Goal: Navigation & Orientation: Find specific page/section

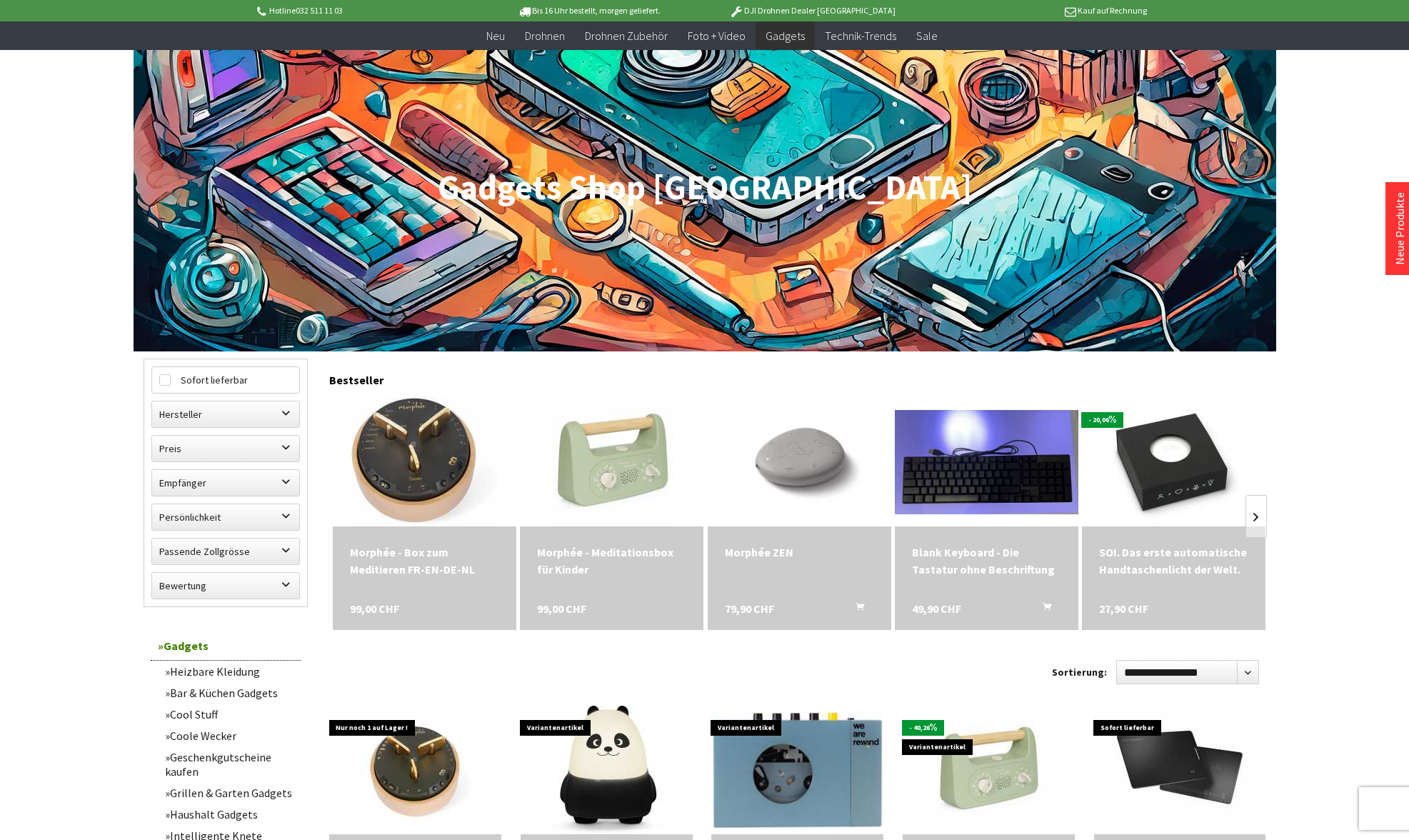
scroll to position [117, 0]
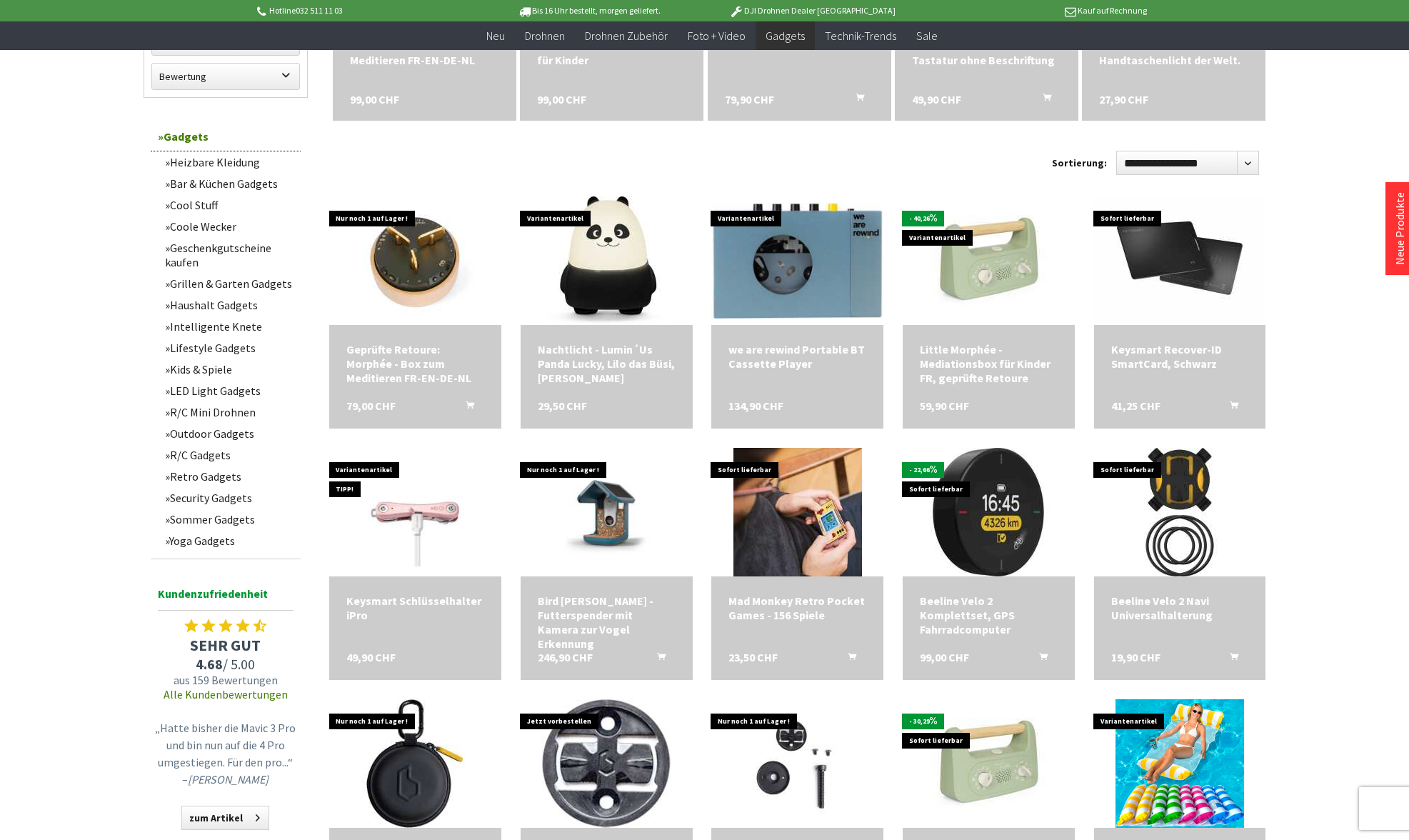
scroll to position [623, 0]
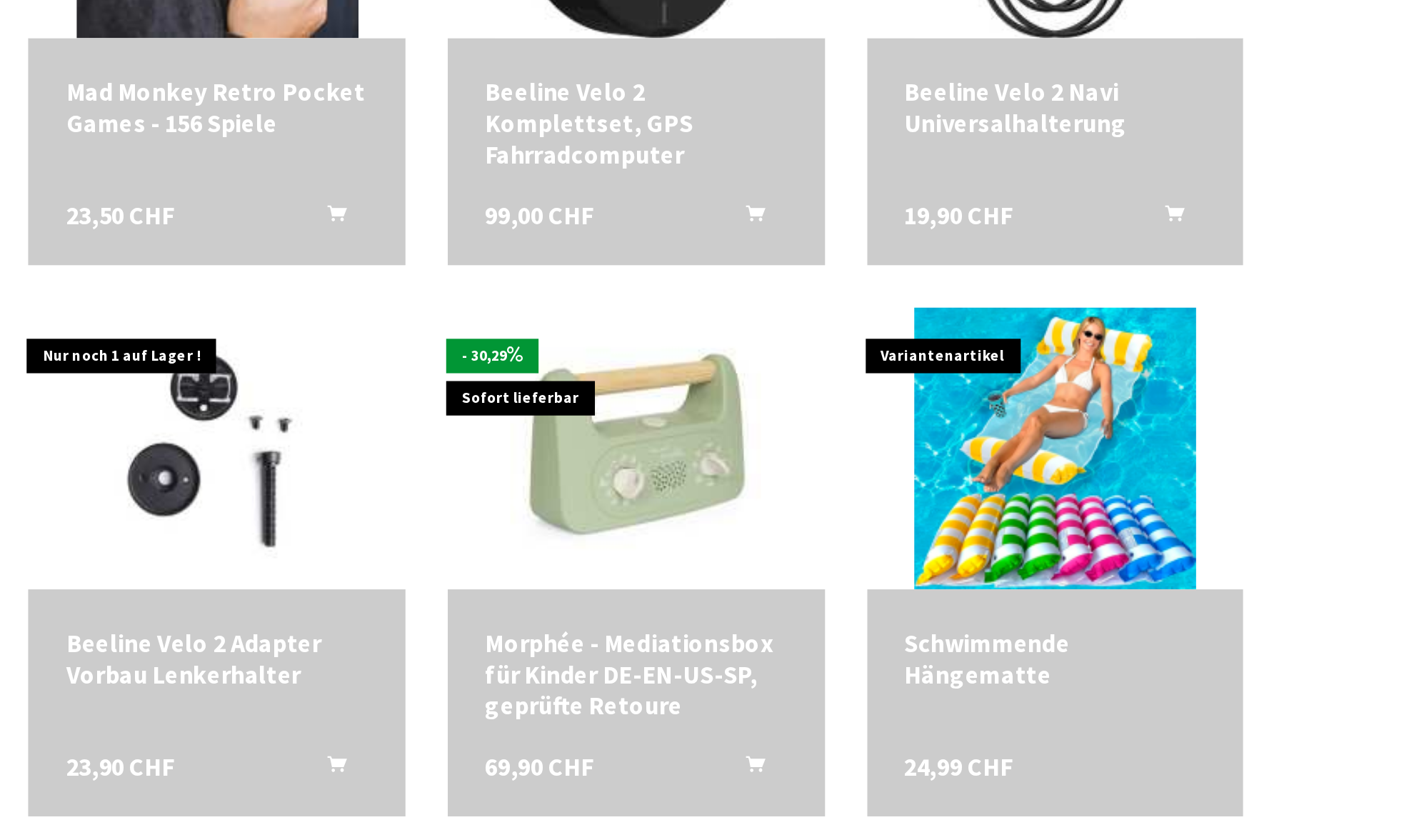
scroll to position [859, 0]
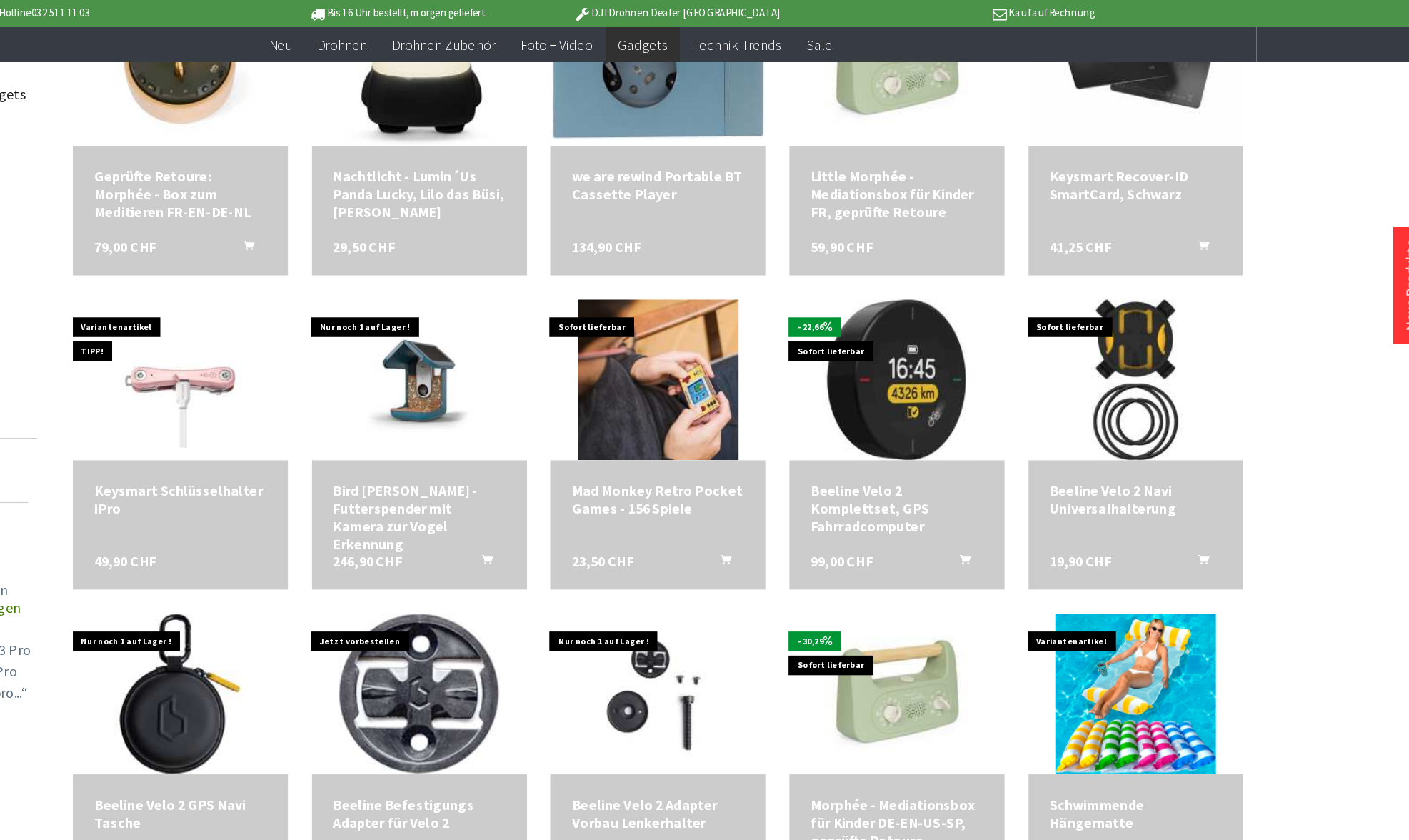
scroll to position [800, 1]
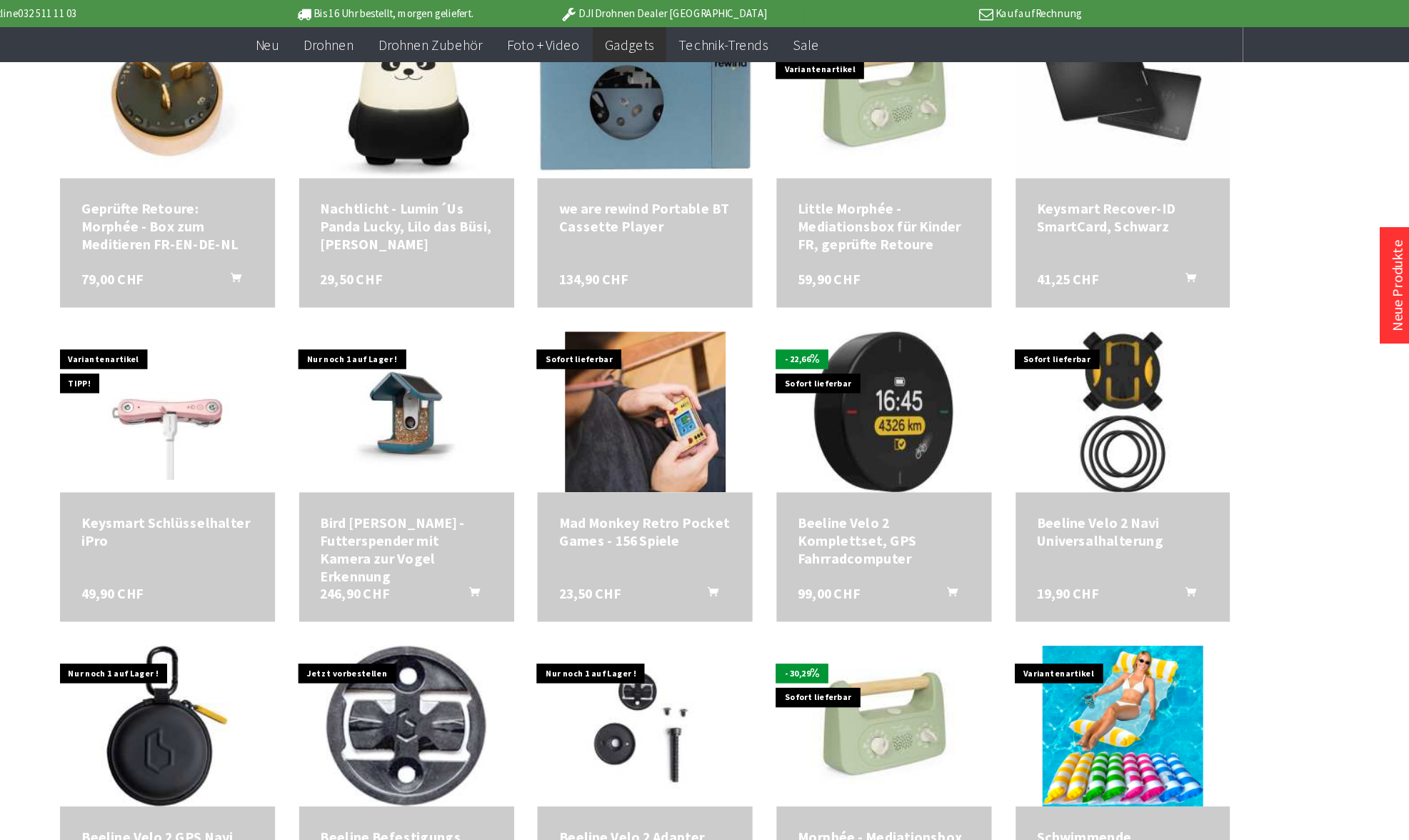
scroll to position [800, 0]
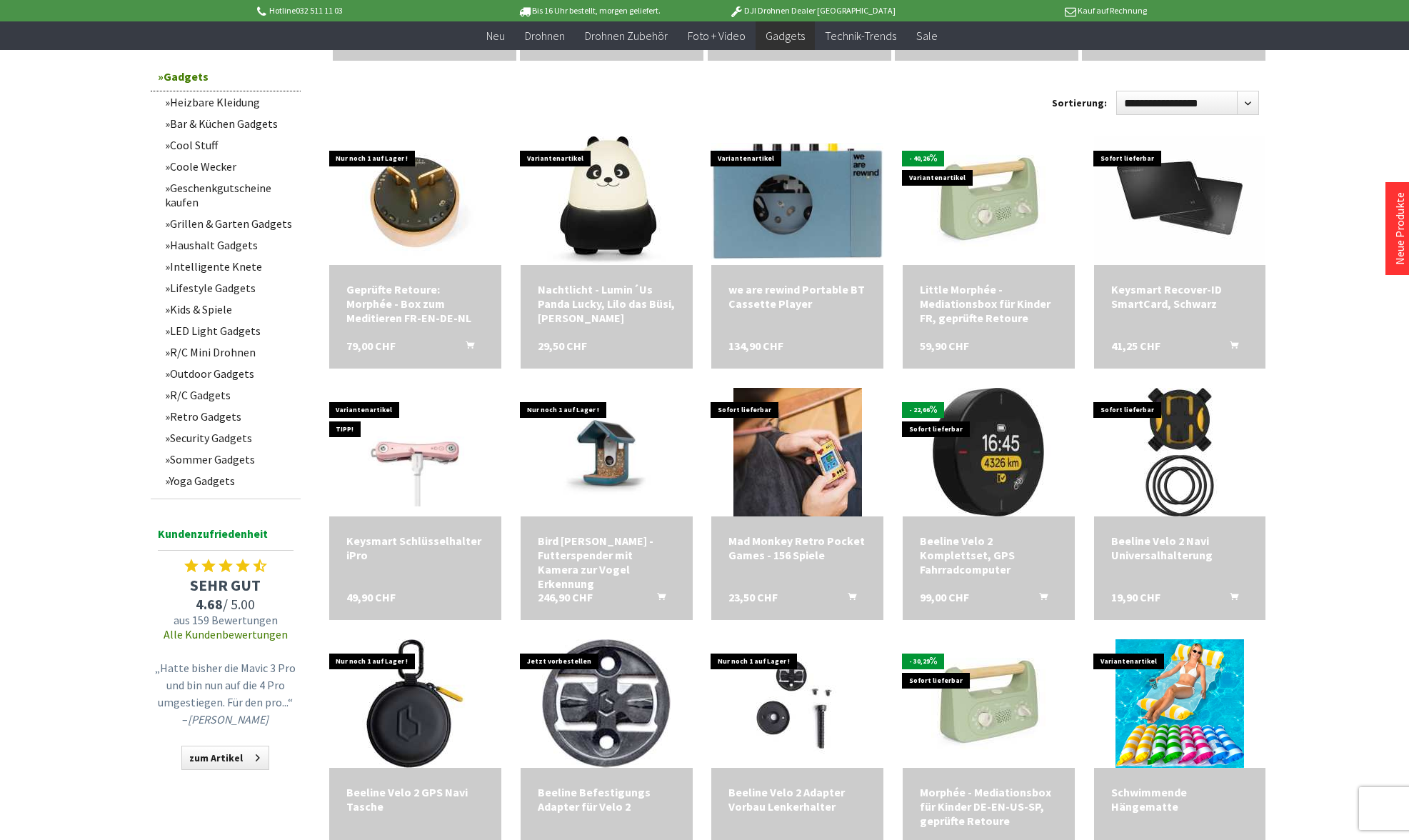
scroll to position [701, 0]
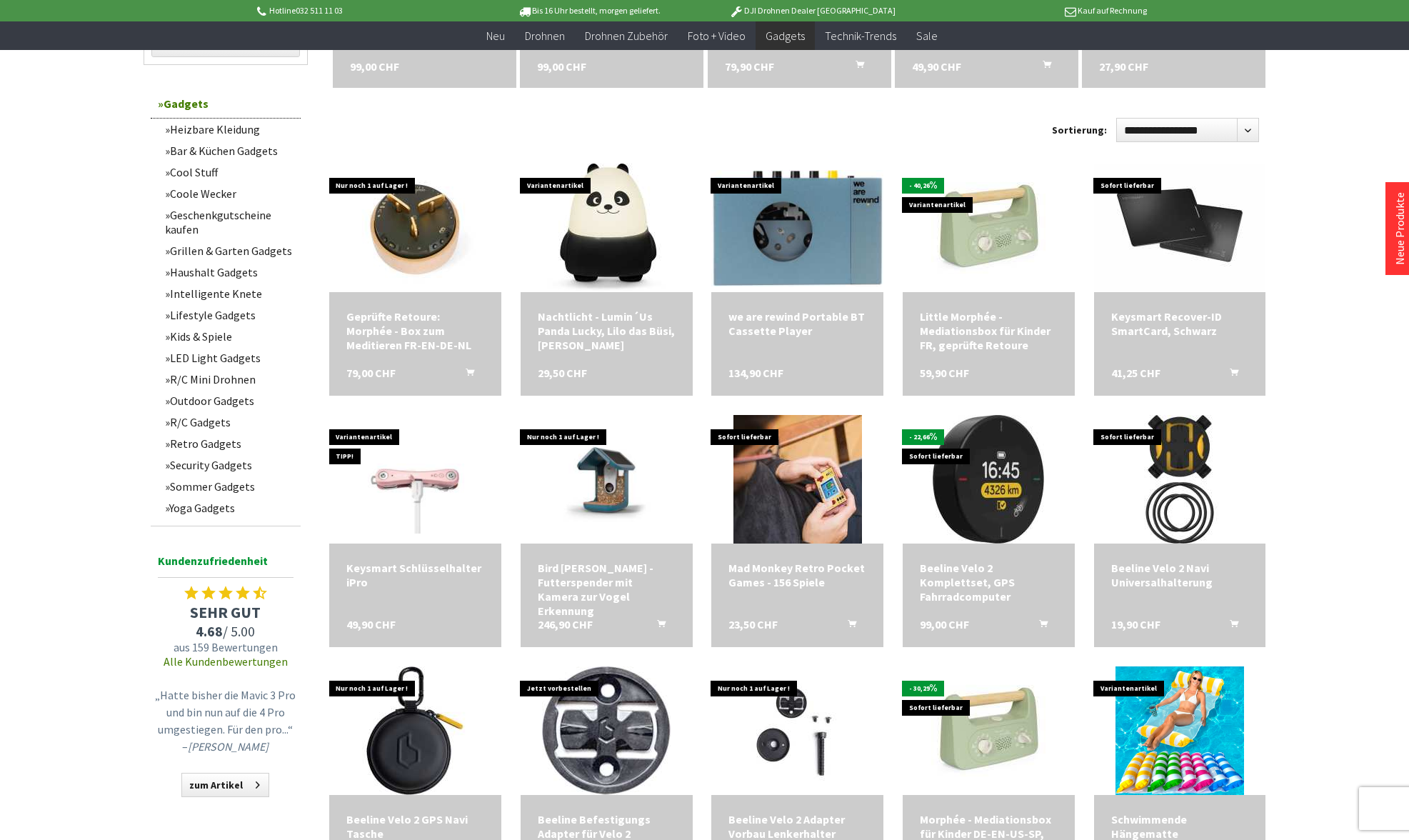
scroll to position [650, 0]
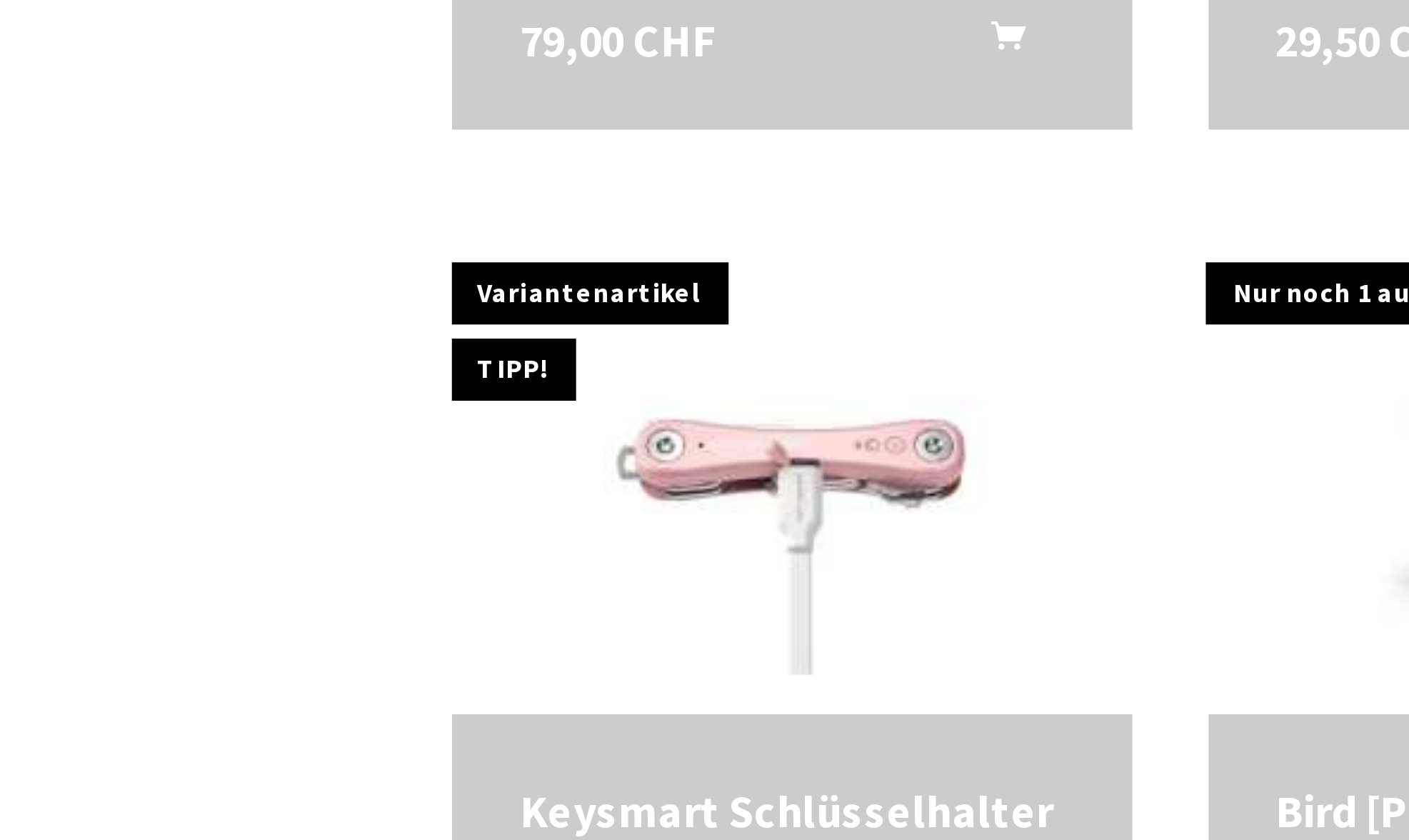
scroll to position [735, 0]
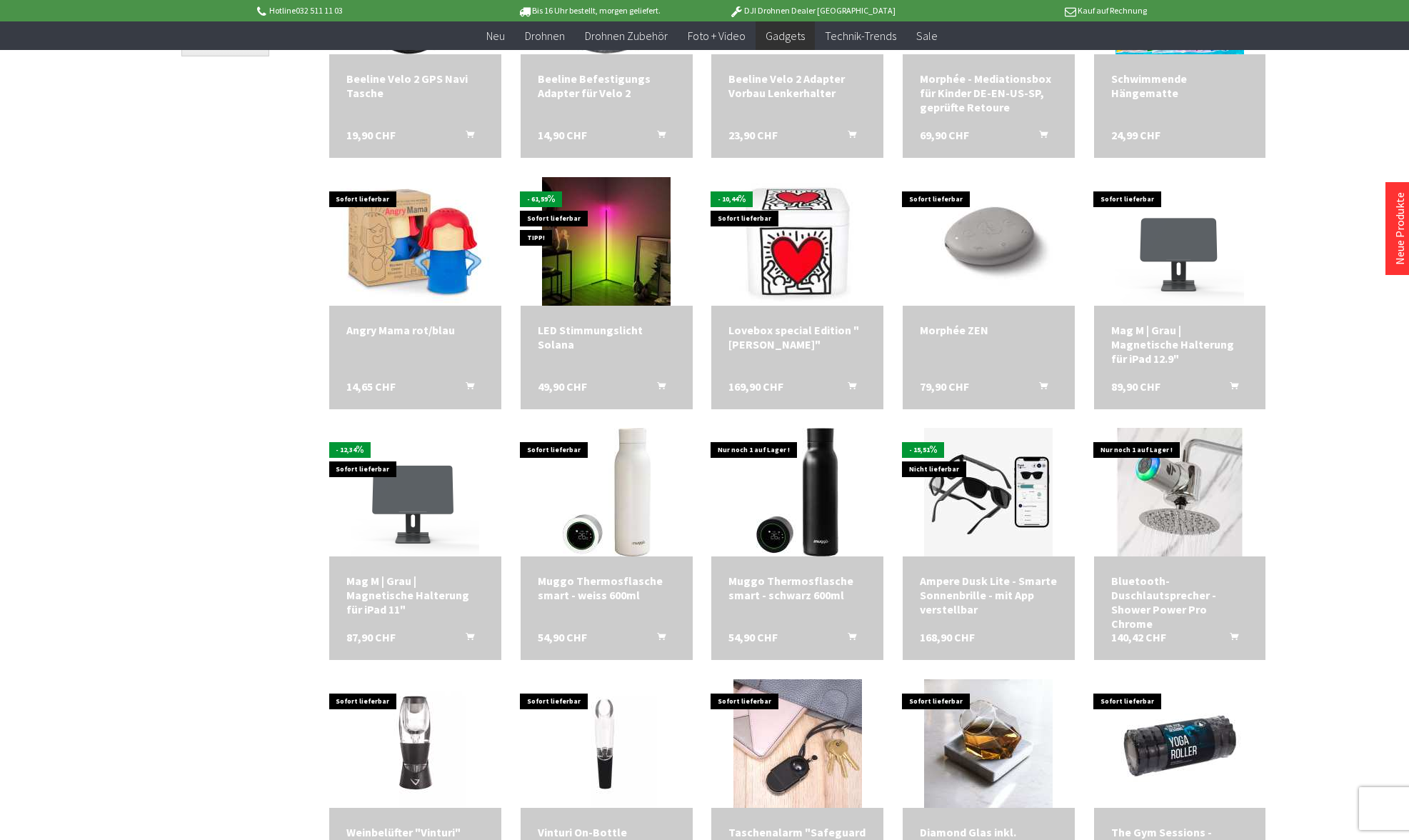
scroll to position [1459, 0]
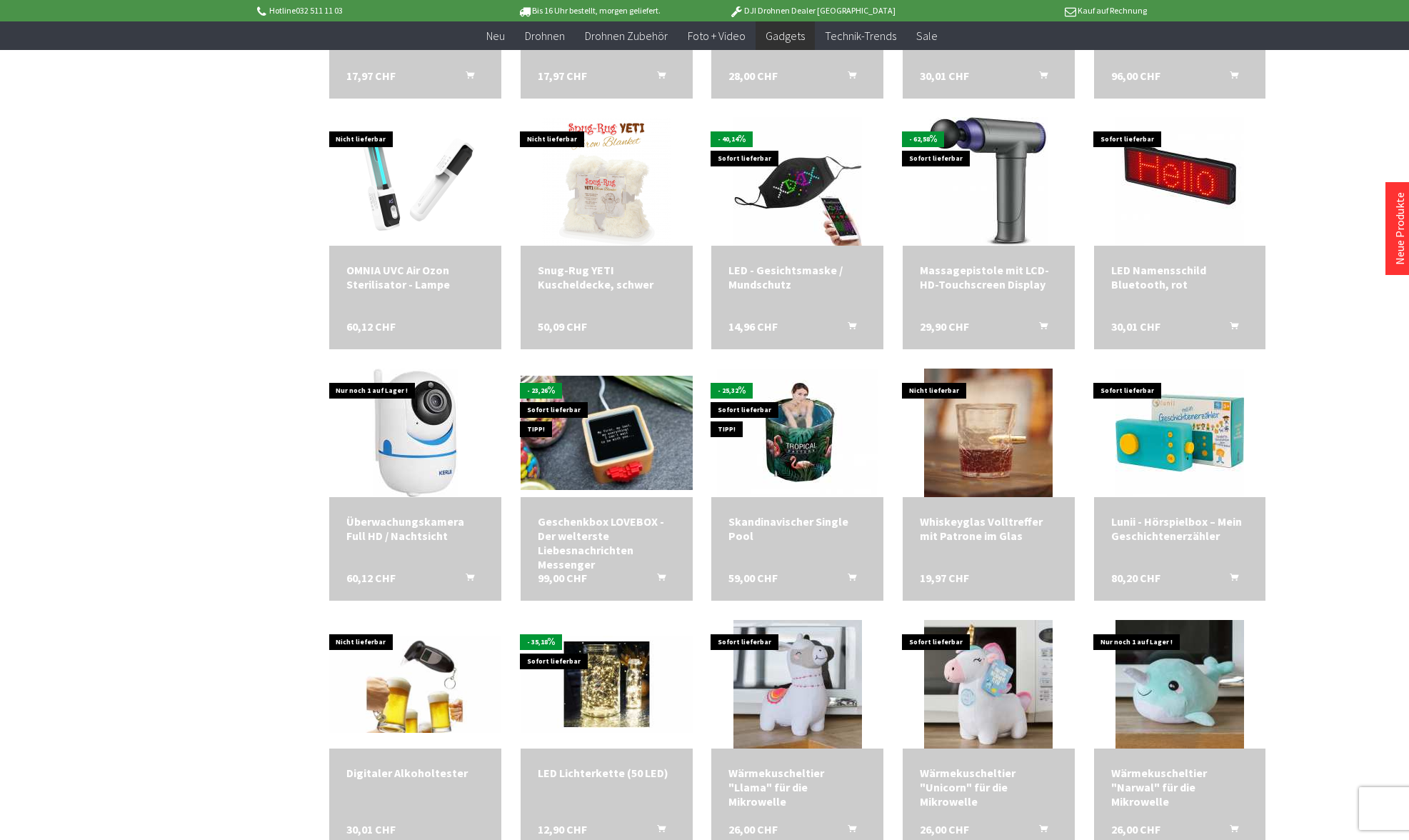
scroll to position [2711, 0]
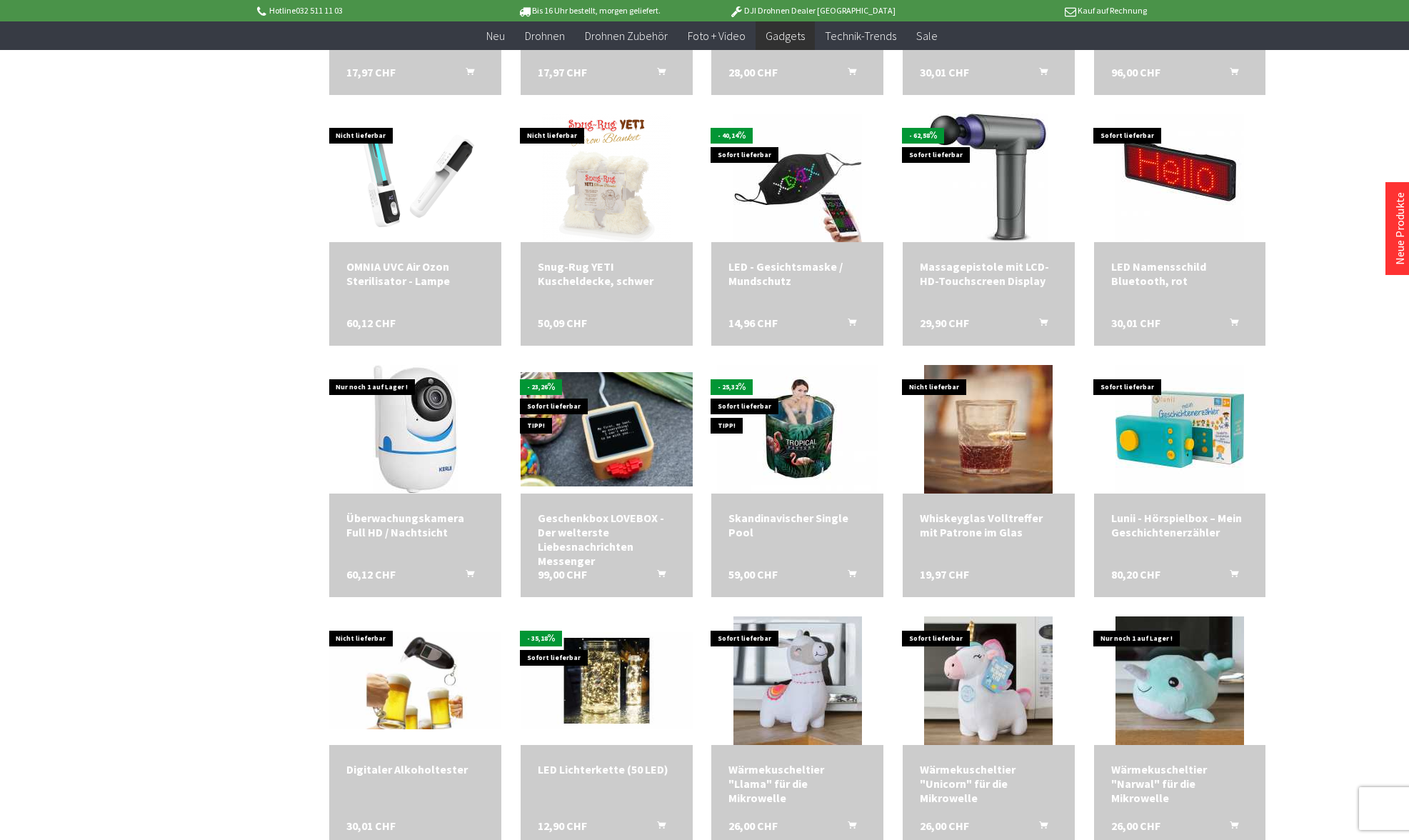
scroll to position [2741, 0]
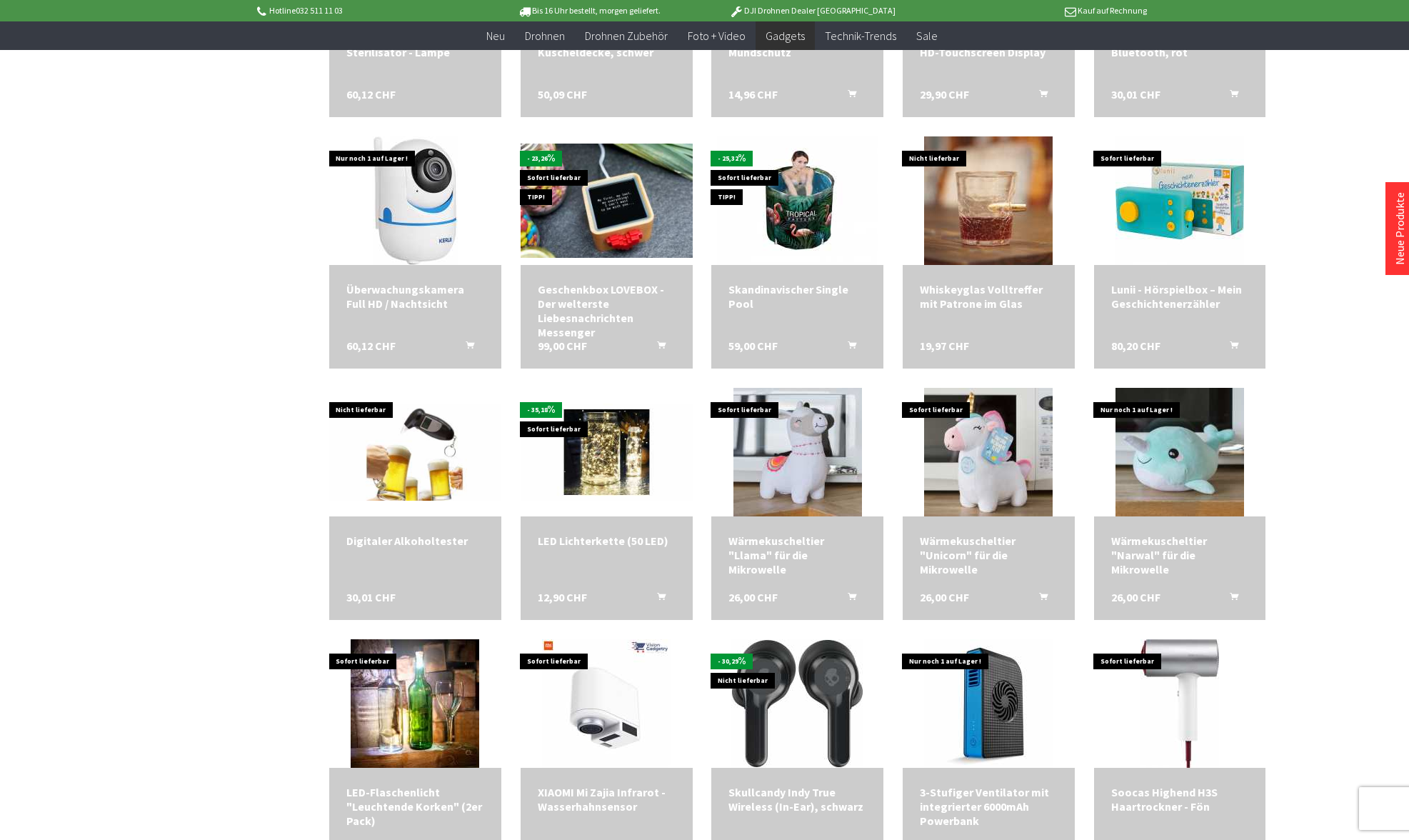
scroll to position [2942, 0]
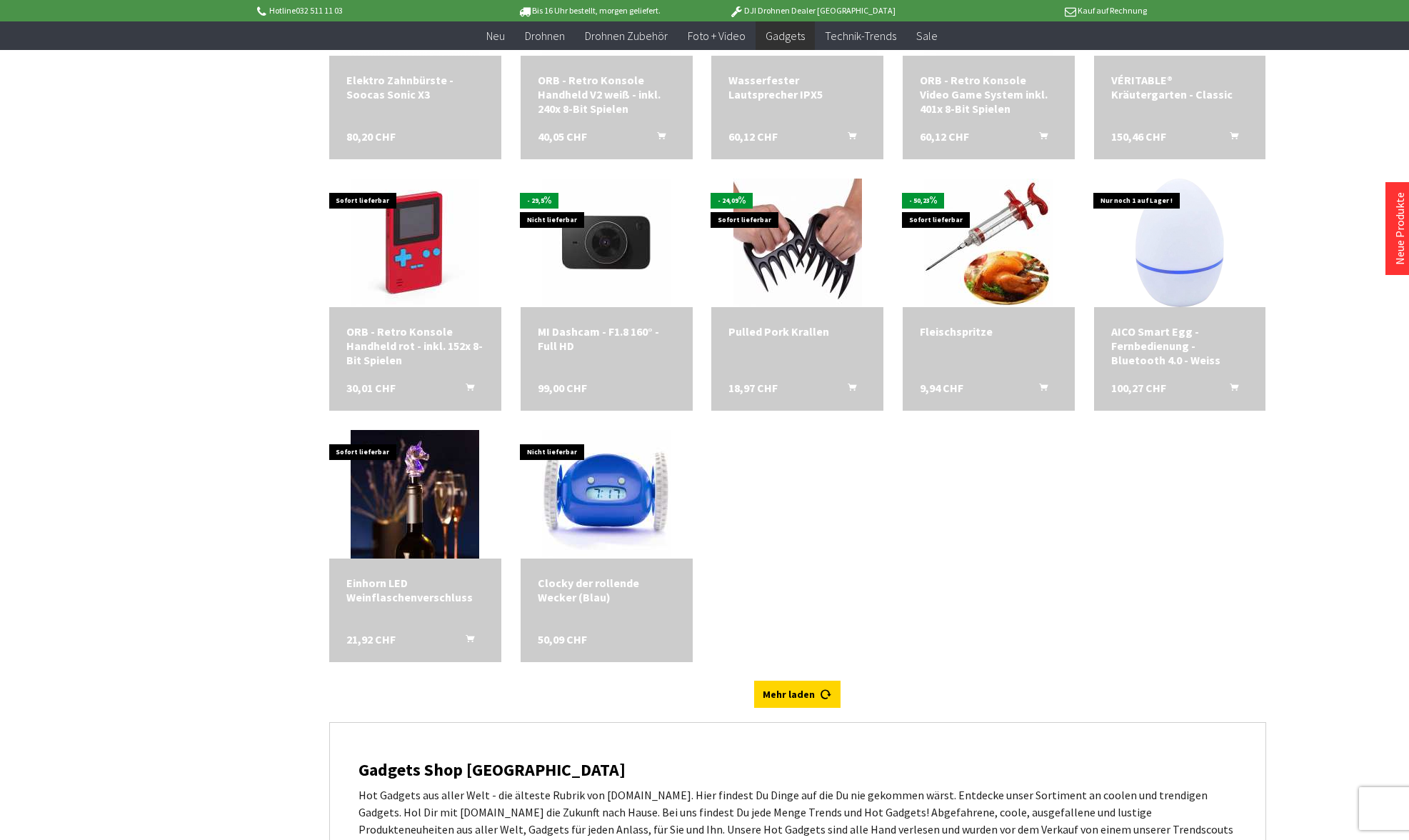
scroll to position [3925, 0]
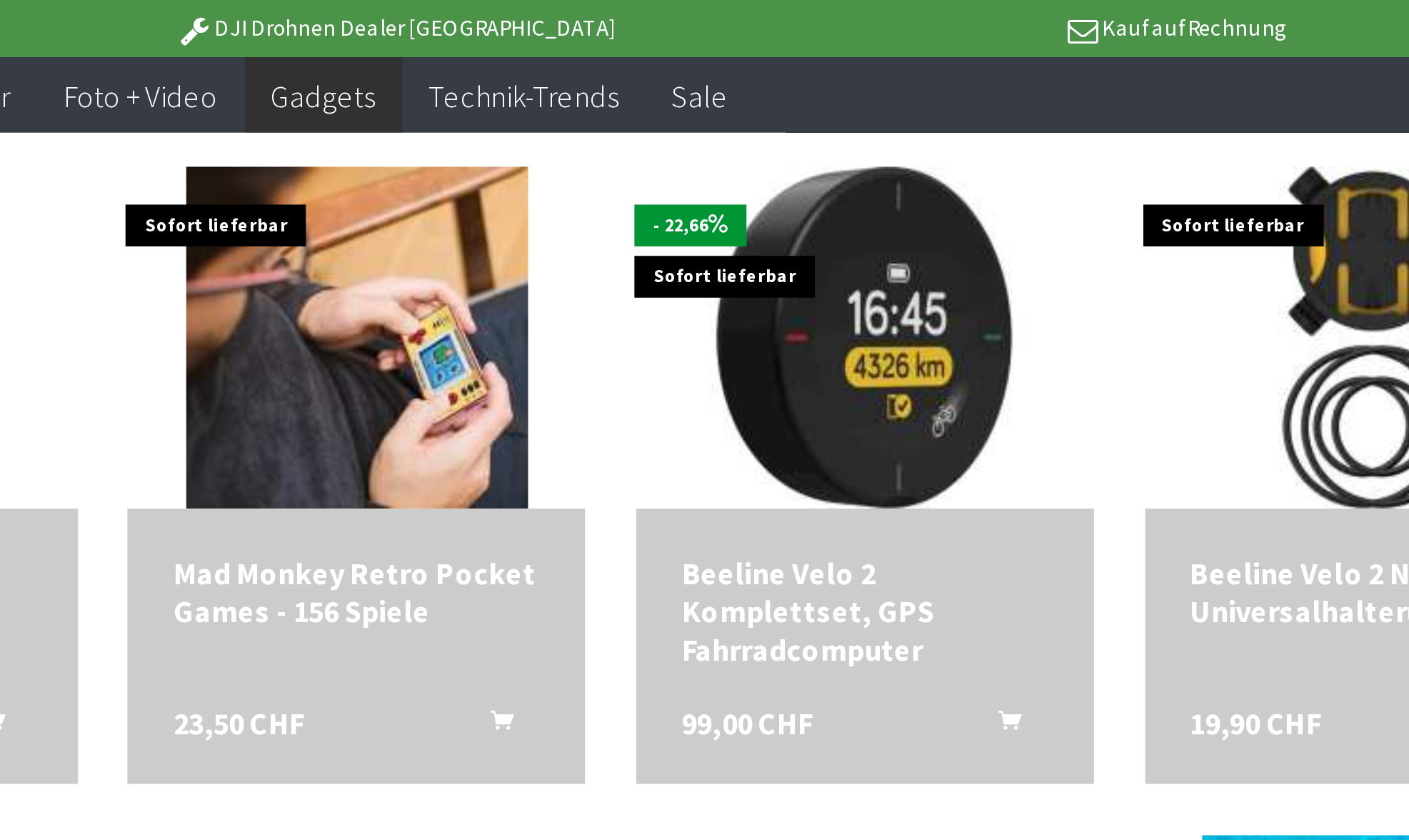
scroll to position [969, 0]
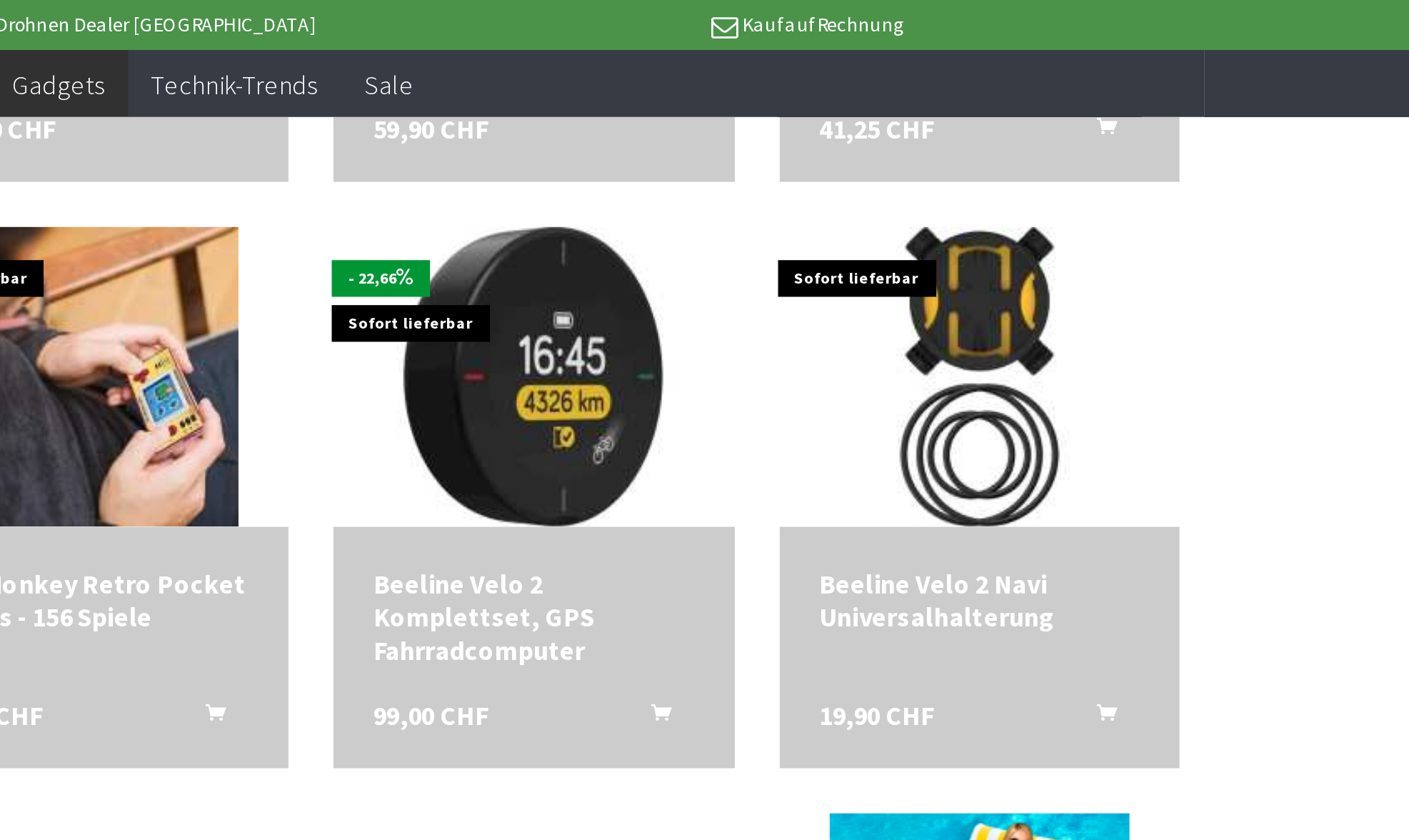
scroll to position [969, 0]
